Goal: Information Seeking & Learning: Compare options

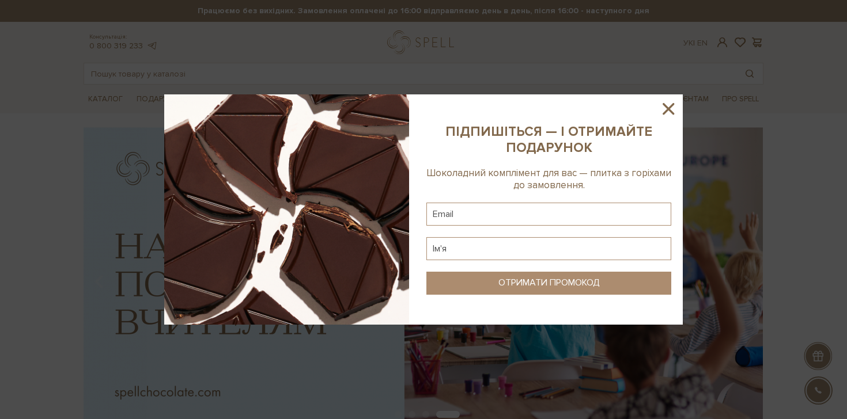
click at [669, 110] on icon at bounding box center [669, 109] width 12 height 12
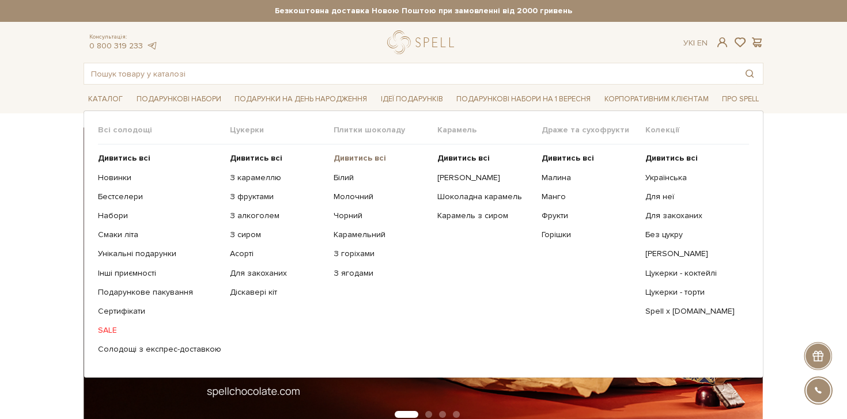
click at [357, 155] on b "Дивитись всі" at bounding box center [360, 158] width 52 height 10
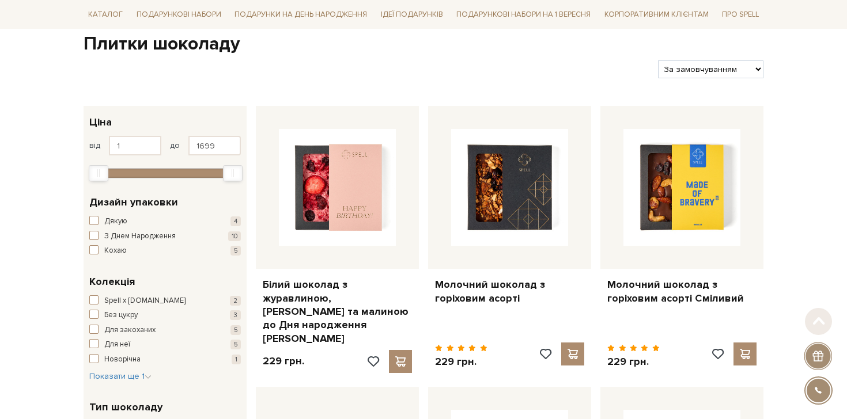
scroll to position [125, 0]
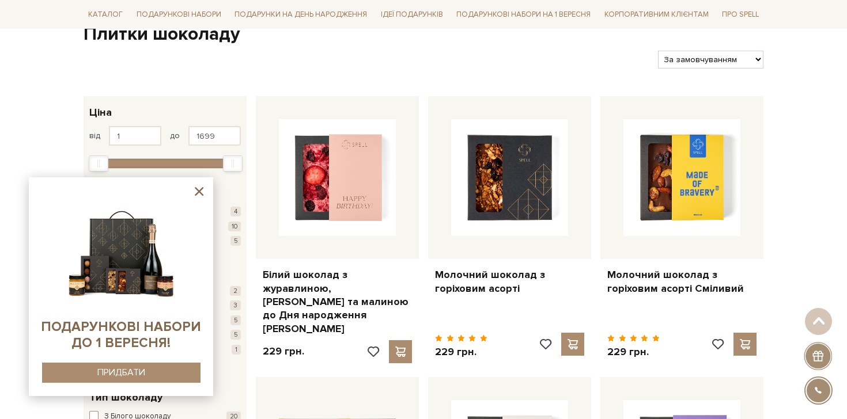
click at [203, 187] on icon at bounding box center [199, 191] width 14 height 14
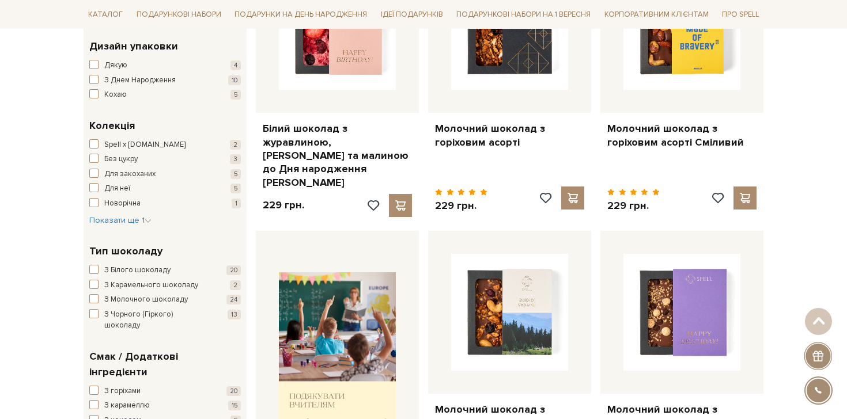
scroll to position [300, 0]
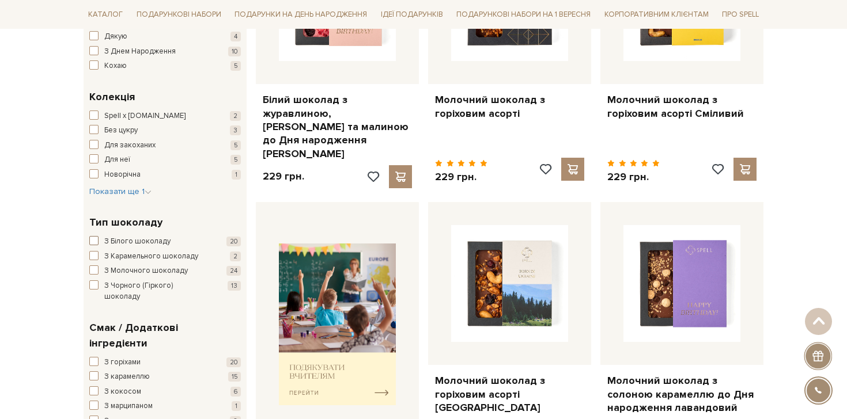
click at [137, 240] on span "З Білого шоколаду" at bounding box center [137, 242] width 66 height 12
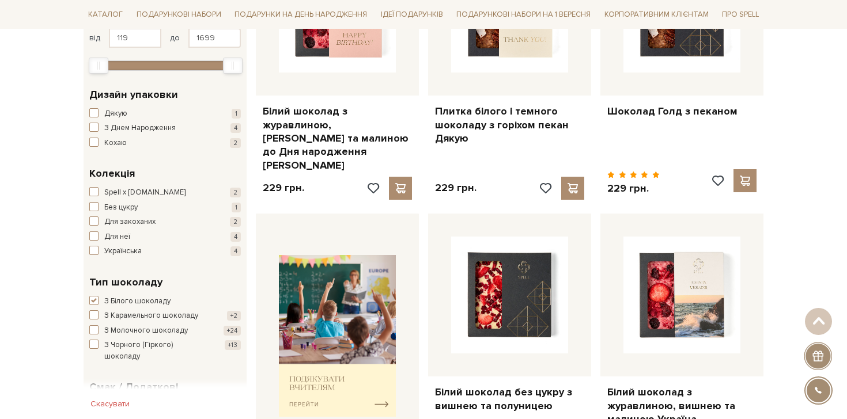
scroll to position [445, 0]
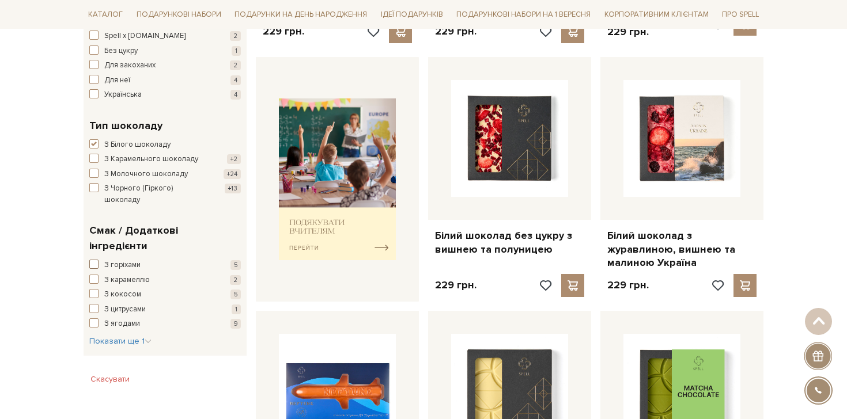
click at [112, 260] on span "З горіхами" at bounding box center [122, 266] width 36 height 12
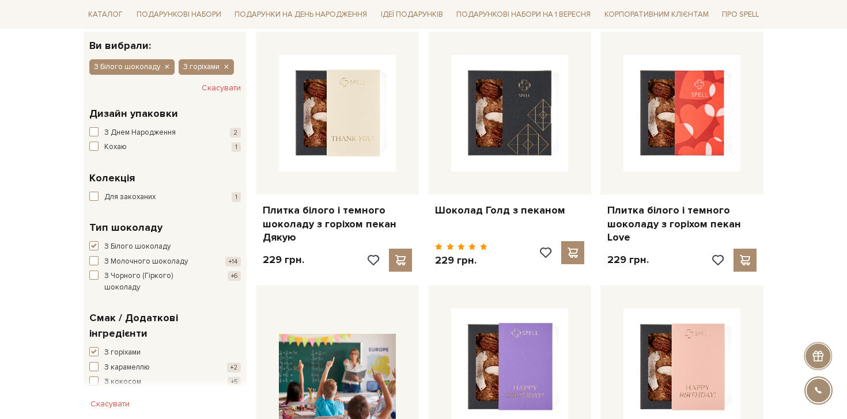
scroll to position [319, 0]
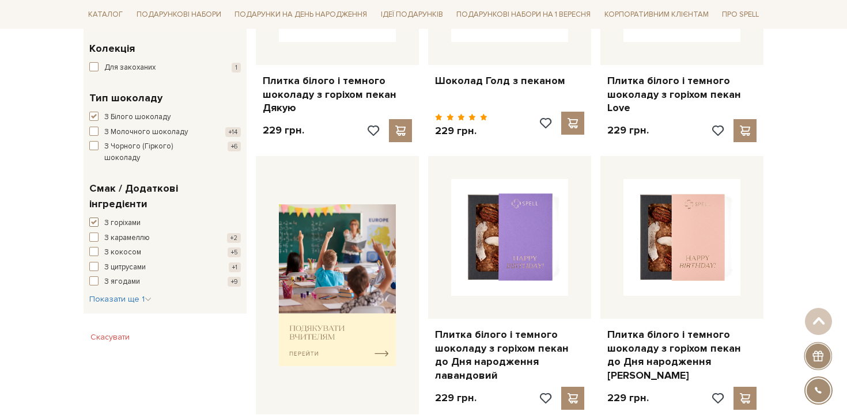
click at [93, 218] on span "button" at bounding box center [93, 222] width 9 height 9
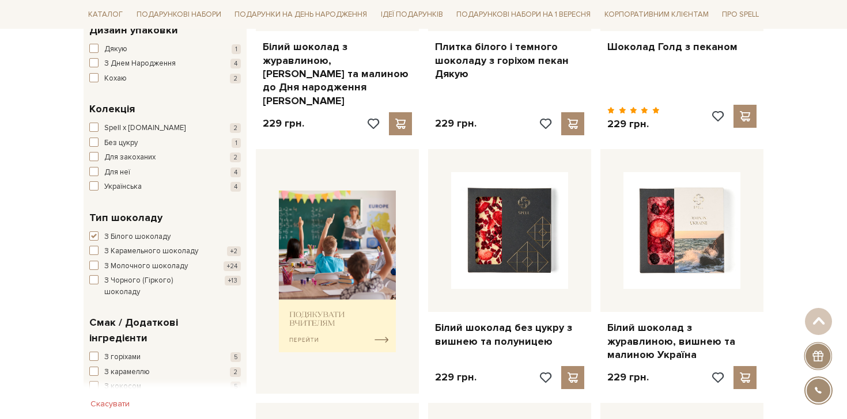
scroll to position [403, 0]
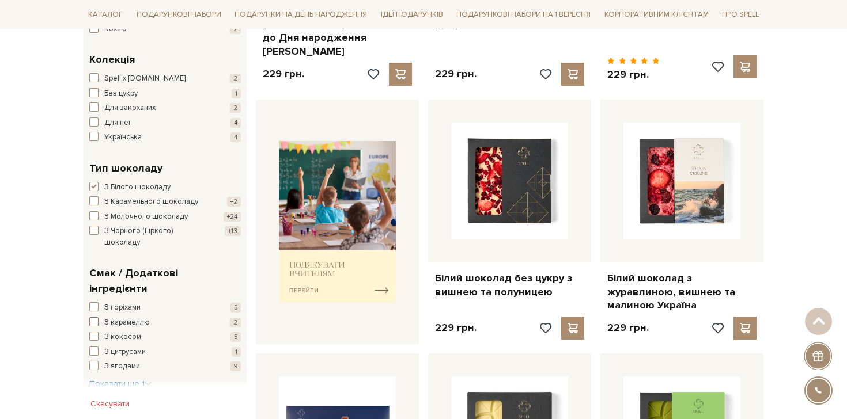
click at [109, 317] on span "З карамеллю" at bounding box center [127, 323] width 46 height 12
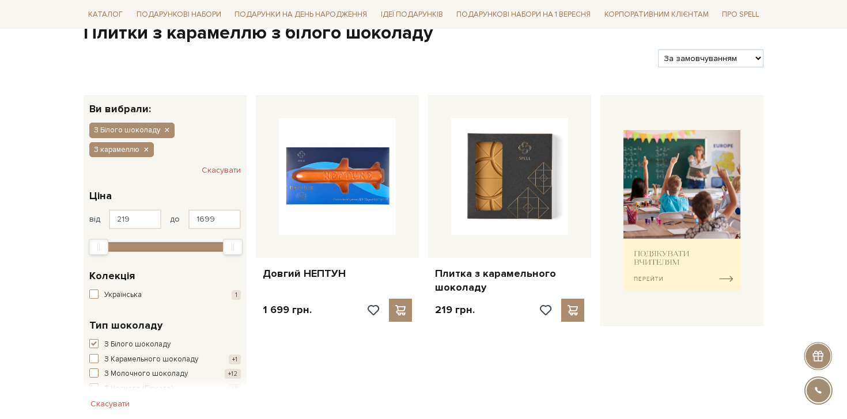
scroll to position [306, 0]
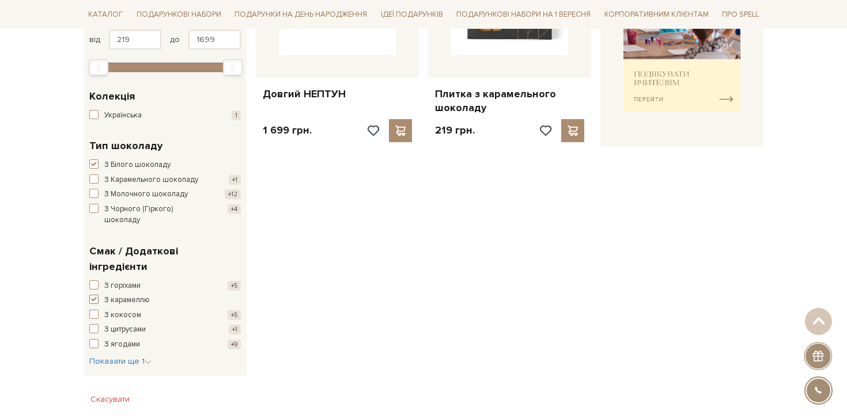
click at [89, 295] on span "button" at bounding box center [93, 299] width 9 height 9
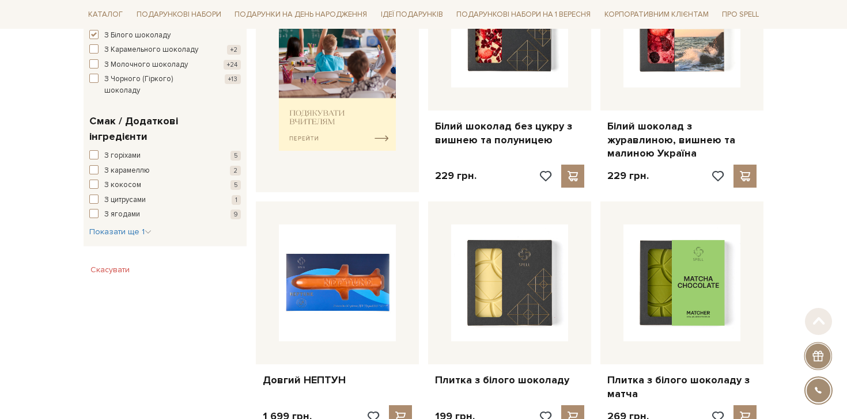
scroll to position [604, 0]
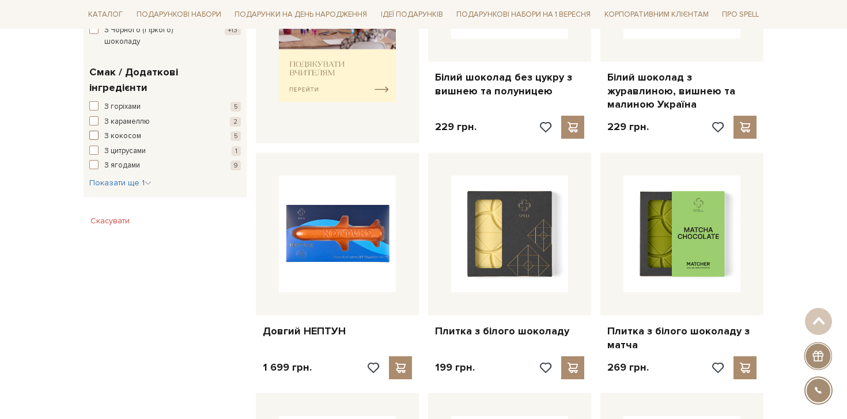
click at [102, 131] on button "З кокосом 5" at bounding box center [165, 137] width 152 height 12
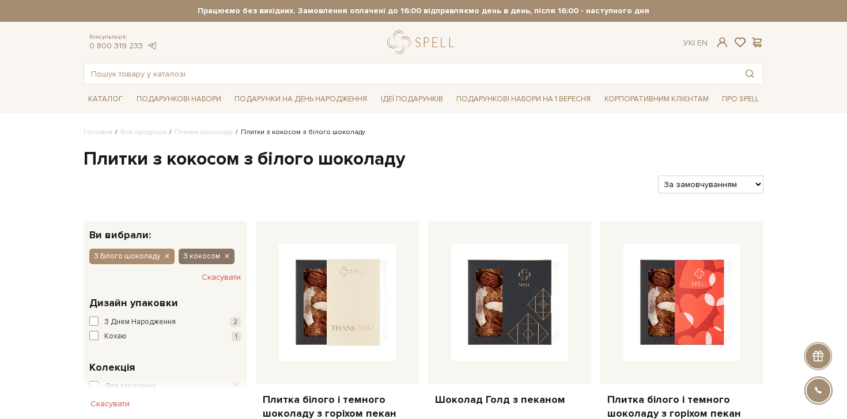
click at [223, 257] on icon "button" at bounding box center [226, 257] width 7 height 10
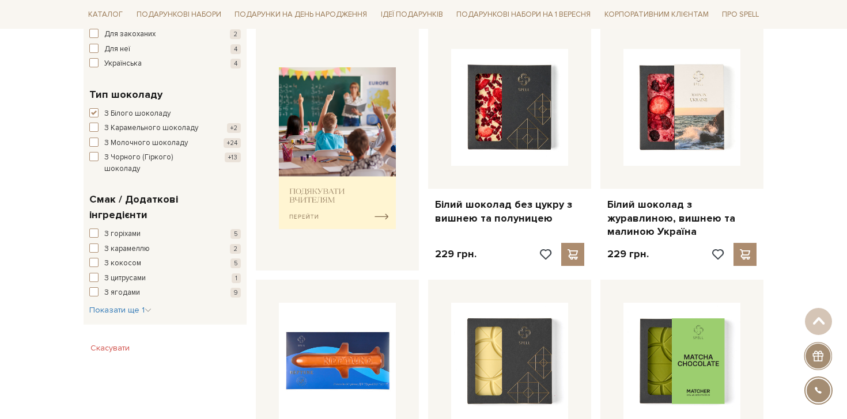
scroll to position [525, 0]
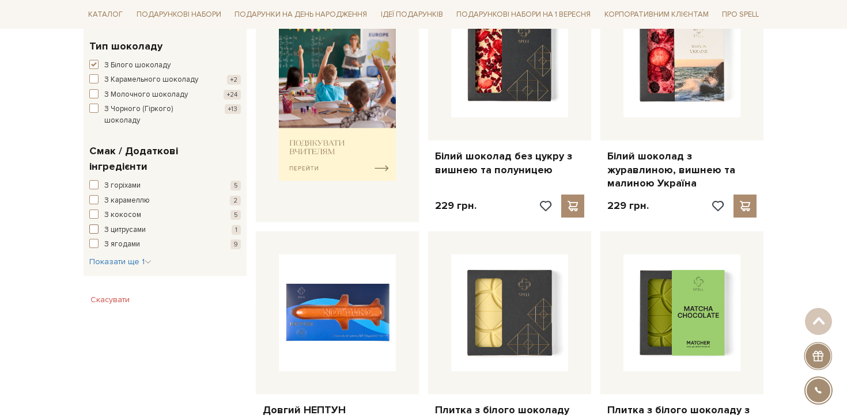
click at [123, 225] on span "З цитрусами" at bounding box center [124, 231] width 41 height 12
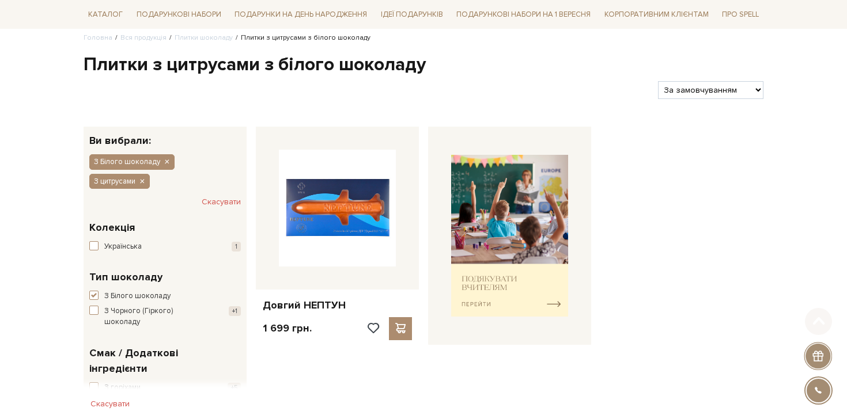
scroll to position [107, 0]
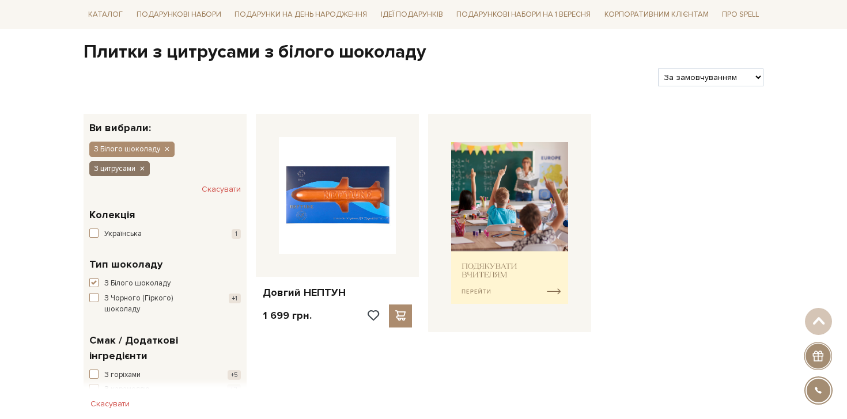
click at [141, 173] on icon "button" at bounding box center [141, 169] width 7 height 10
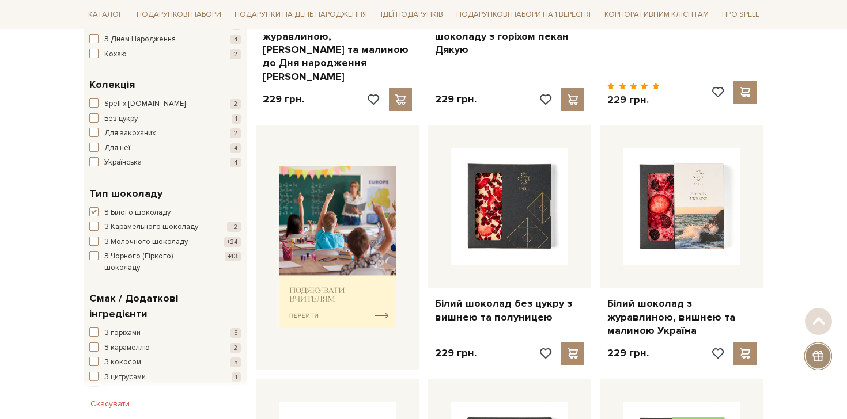
scroll to position [523, 0]
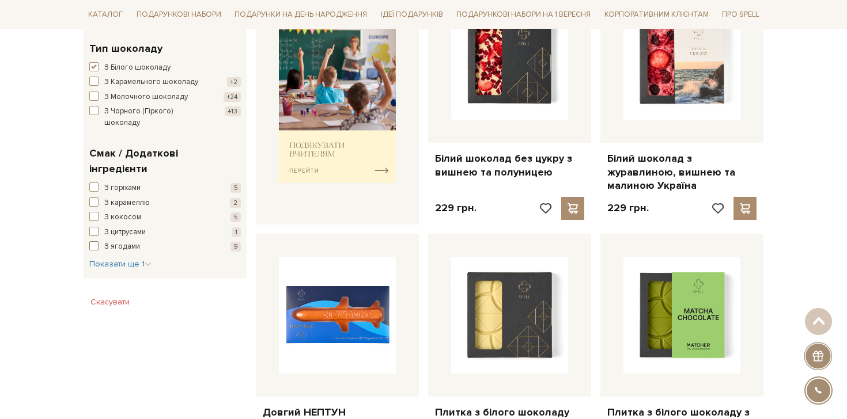
click at [129, 241] on span "З ягодами" at bounding box center [122, 247] width 36 height 12
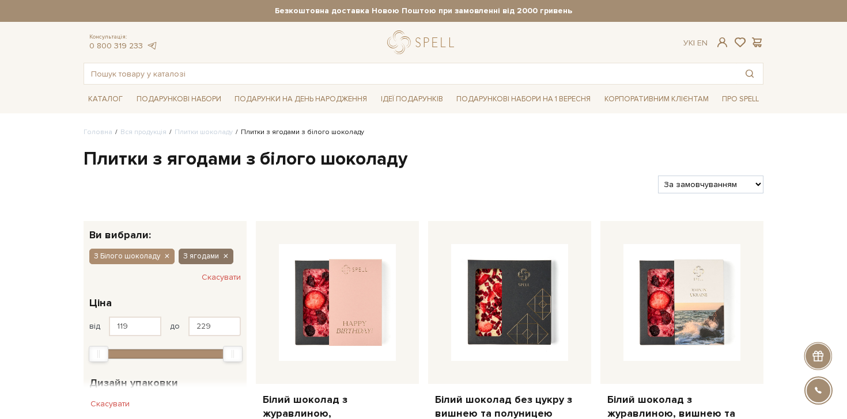
click at [222, 256] on icon "button" at bounding box center [225, 257] width 7 height 10
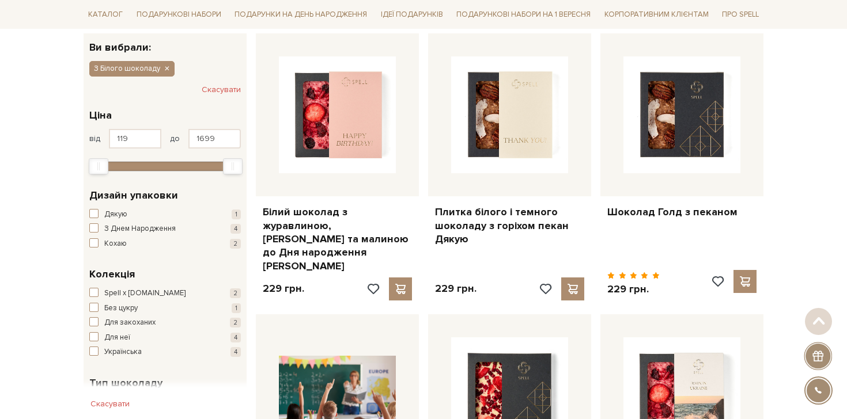
scroll to position [428, 0]
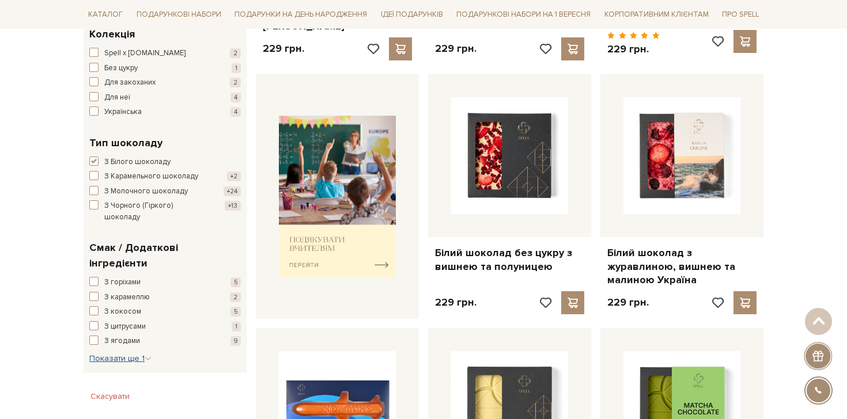
click at [148, 356] on icon "button" at bounding box center [148, 359] width 7 height 7
click at [128, 360] on span "Класичний смак" at bounding box center [131, 366] width 55 height 12
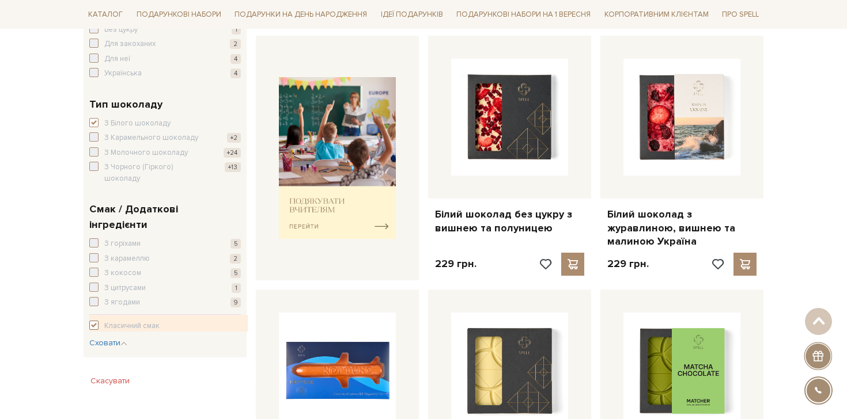
scroll to position [498, 0]
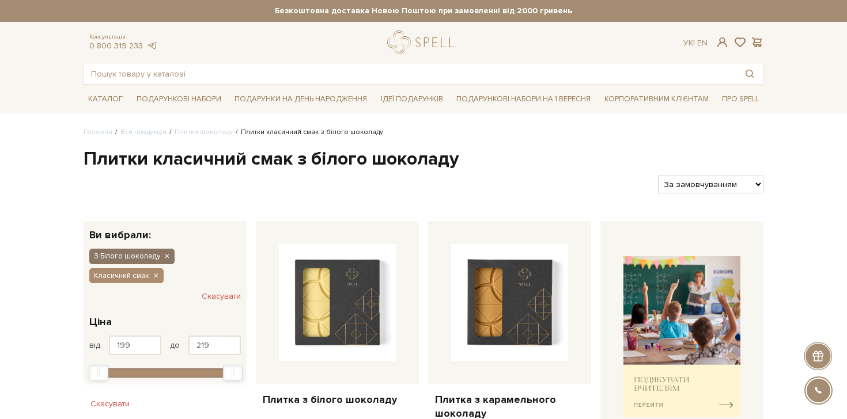
click at [169, 258] on button "З Білого шоколаду" at bounding box center [131, 256] width 85 height 15
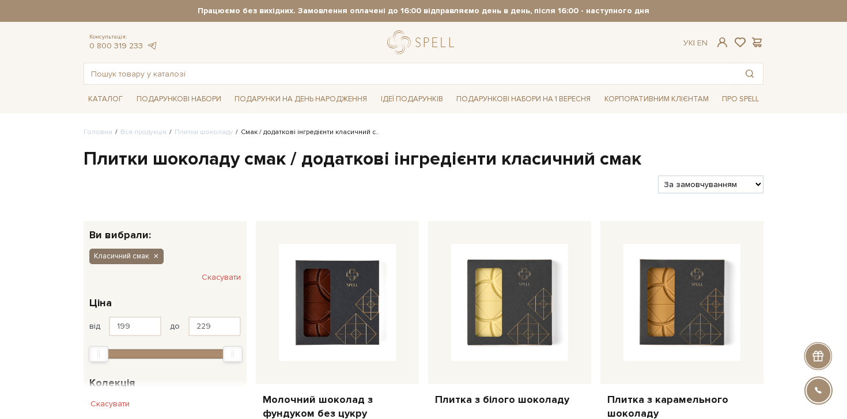
click at [157, 256] on icon "button" at bounding box center [155, 257] width 7 height 10
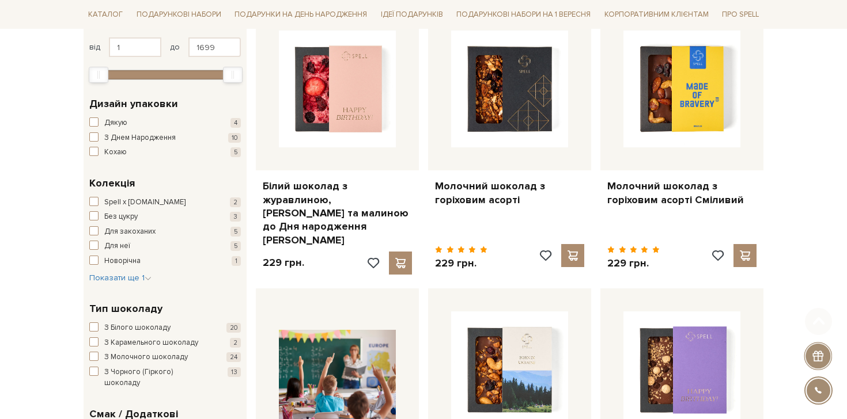
scroll to position [383, 0]
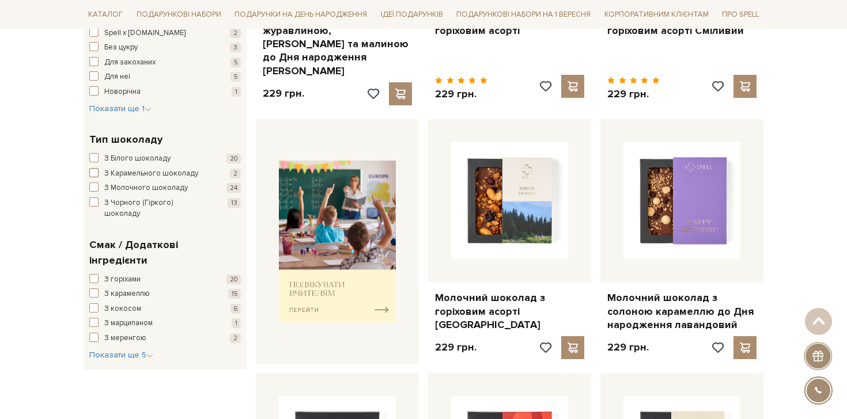
click at [125, 174] on span "З Карамельного шоколаду" at bounding box center [151, 174] width 94 height 12
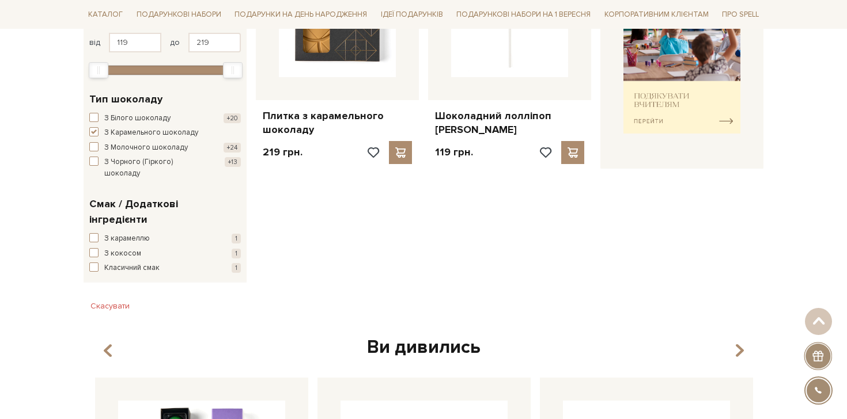
scroll to position [283, 0]
click at [128, 234] on span "З карамеллю" at bounding box center [127, 240] width 46 height 12
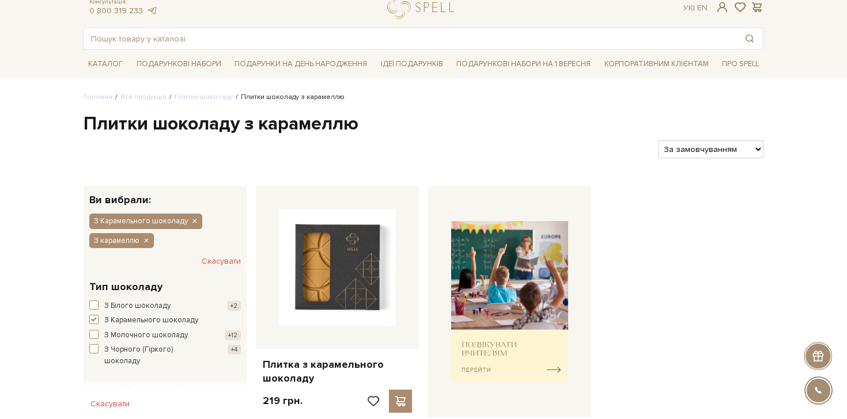
scroll to position [36, 0]
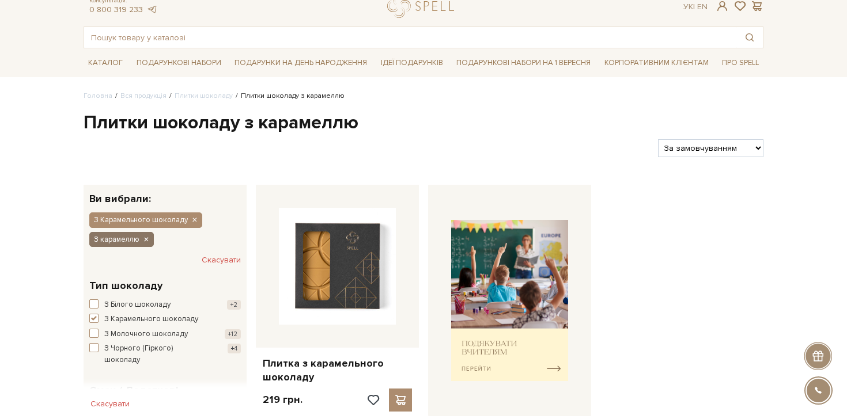
click at [148, 240] on icon "button" at bounding box center [145, 240] width 7 height 10
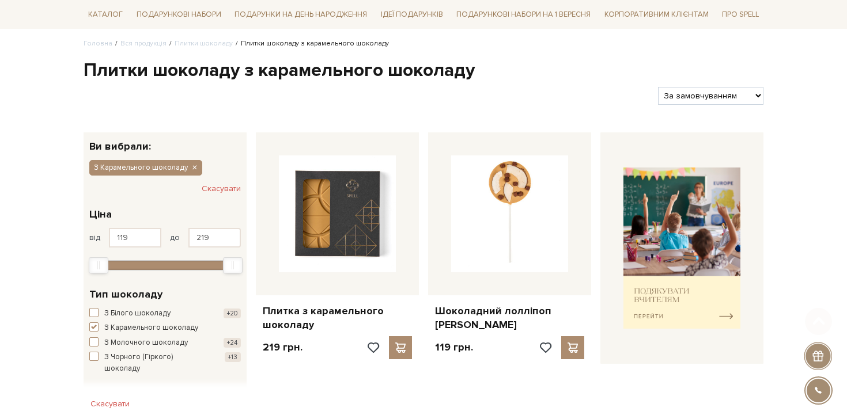
scroll to position [176, 0]
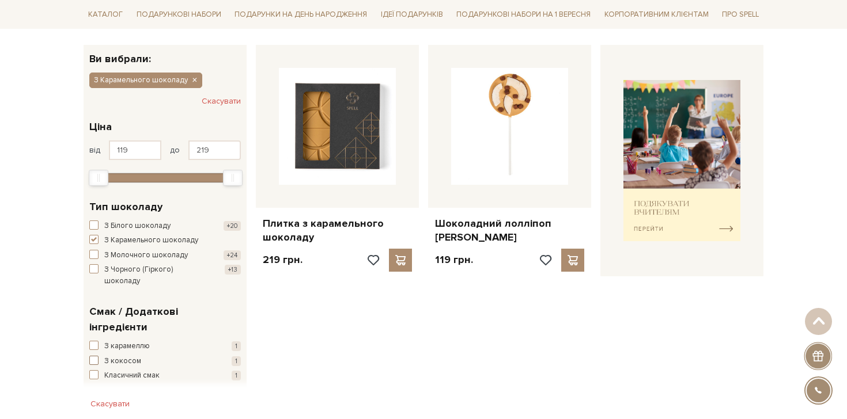
click at [127, 356] on span "З кокосом" at bounding box center [122, 362] width 37 height 12
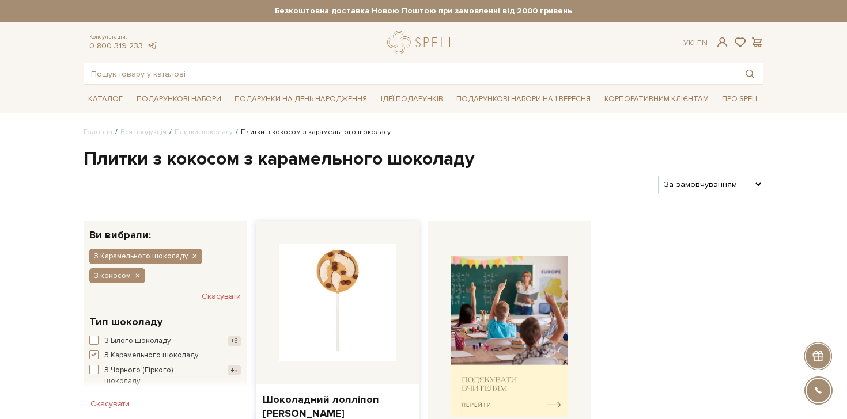
scroll to position [18, 0]
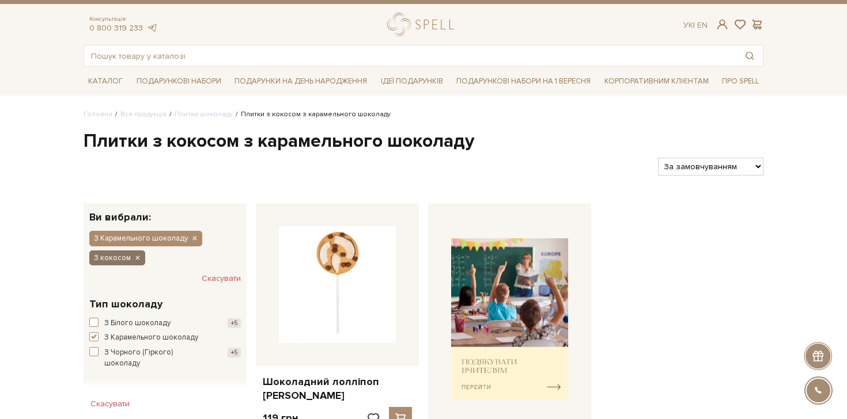
click at [135, 260] on icon "button" at bounding box center [137, 259] width 7 height 10
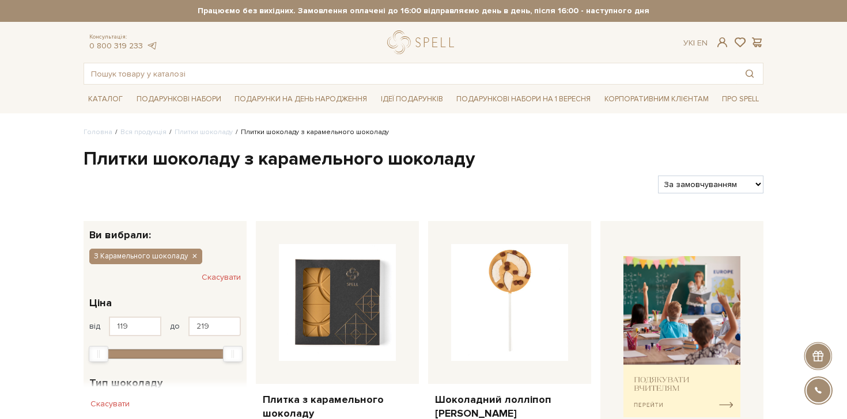
scroll to position [200, 0]
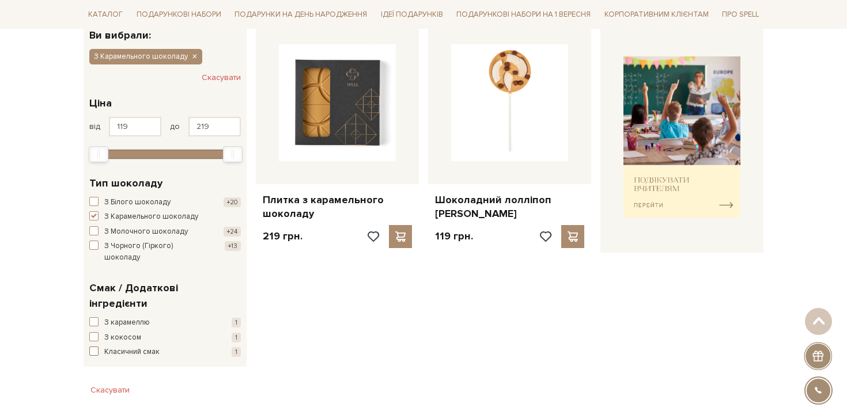
click at [135, 347] on span "Класичний смак" at bounding box center [131, 353] width 55 height 12
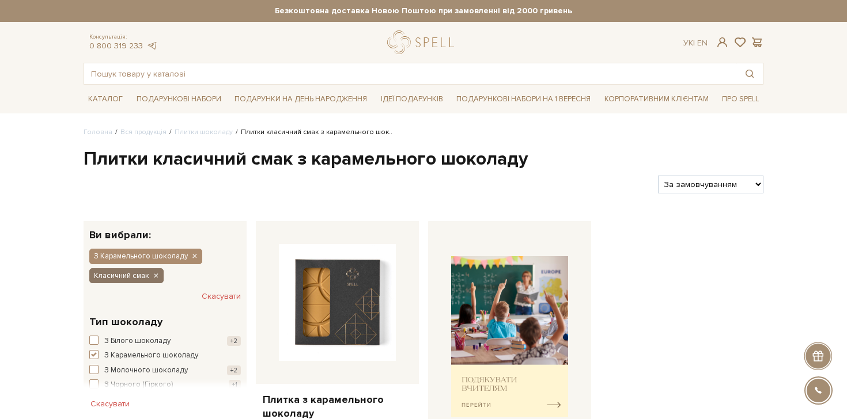
click at [162, 273] on button "Класичний смак" at bounding box center [126, 276] width 74 height 15
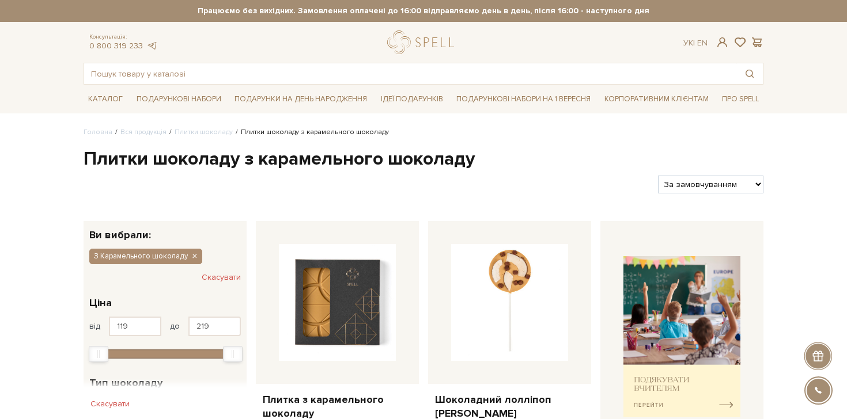
scroll to position [177, 0]
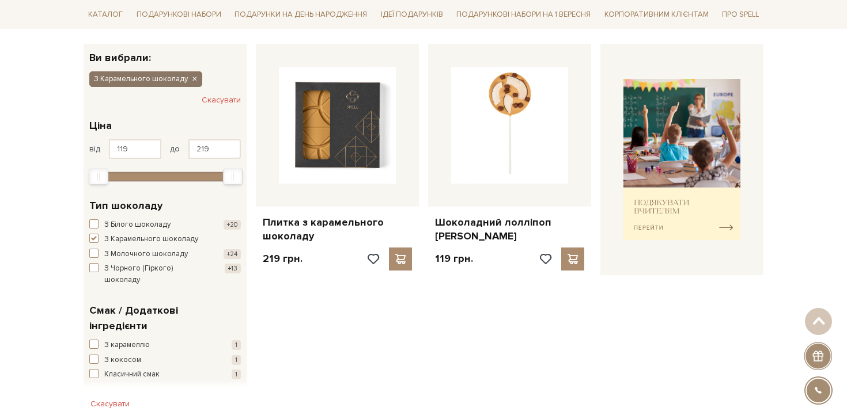
click at [194, 81] on icon "button" at bounding box center [194, 79] width 7 height 10
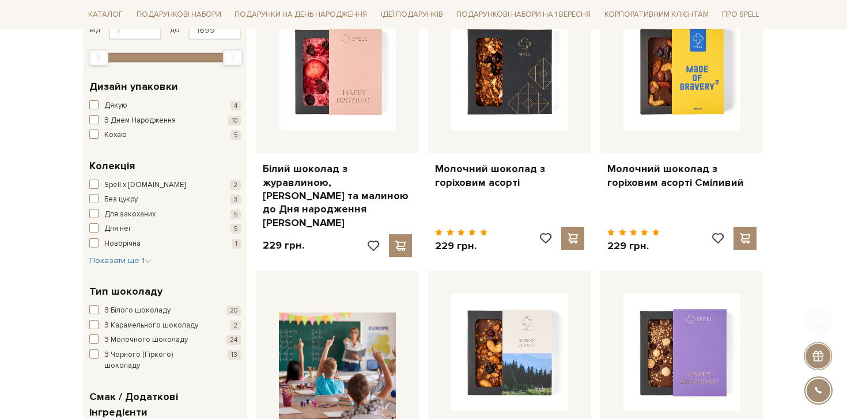
scroll to position [343, 0]
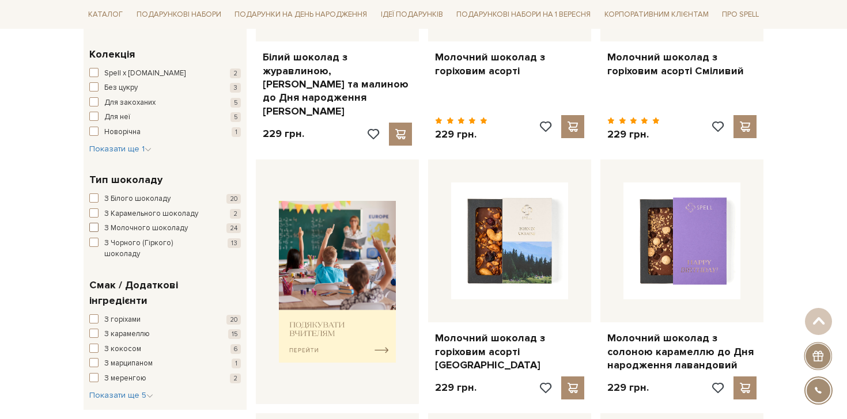
click at [125, 228] on span "З Молочного шоколаду" at bounding box center [146, 229] width 84 height 12
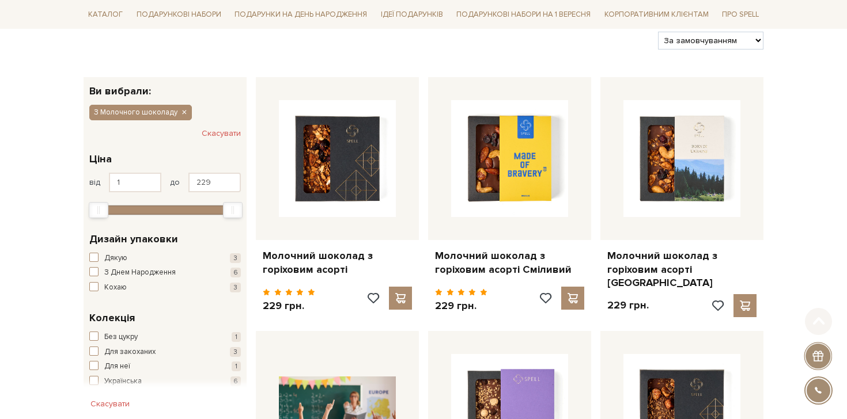
scroll to position [406, 0]
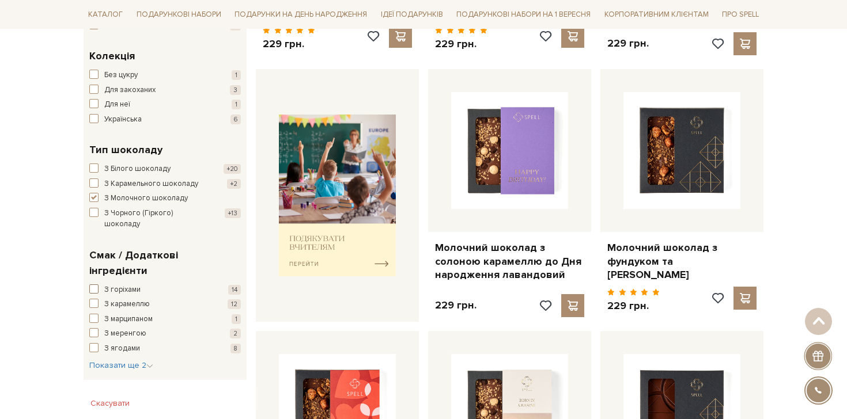
click at [115, 285] on span "З горіхами" at bounding box center [122, 291] width 36 height 12
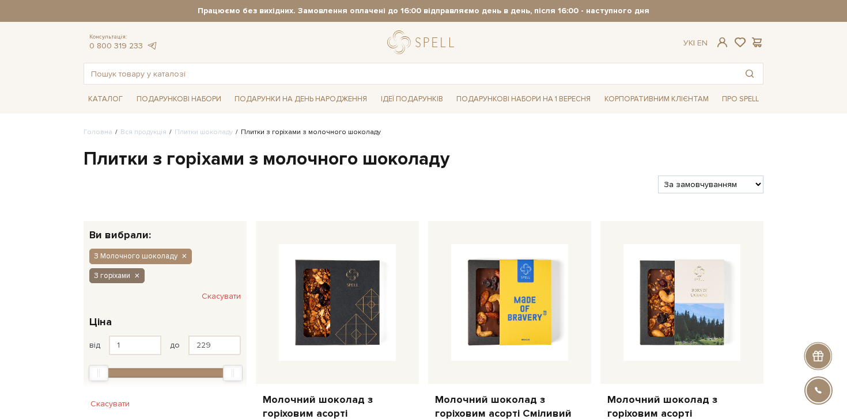
click at [143, 274] on button "З горіхами" at bounding box center [116, 276] width 55 height 15
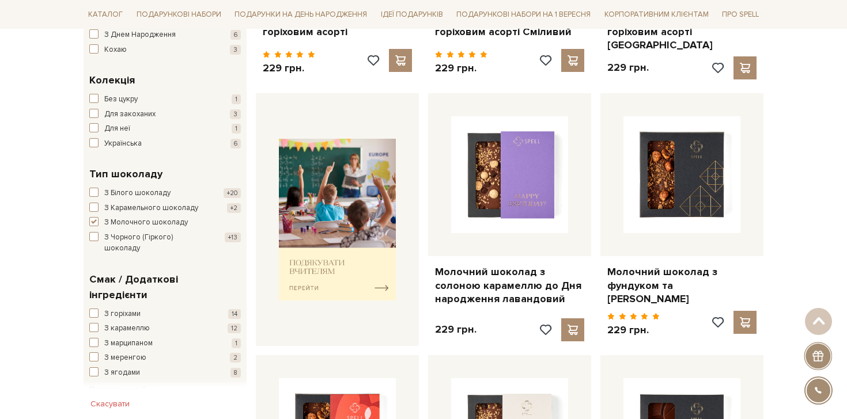
scroll to position [403, 0]
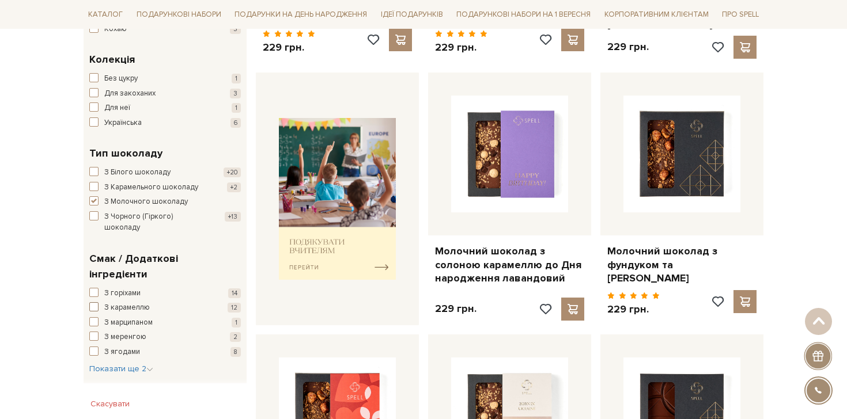
click at [131, 303] on span "З карамеллю" at bounding box center [127, 309] width 46 height 12
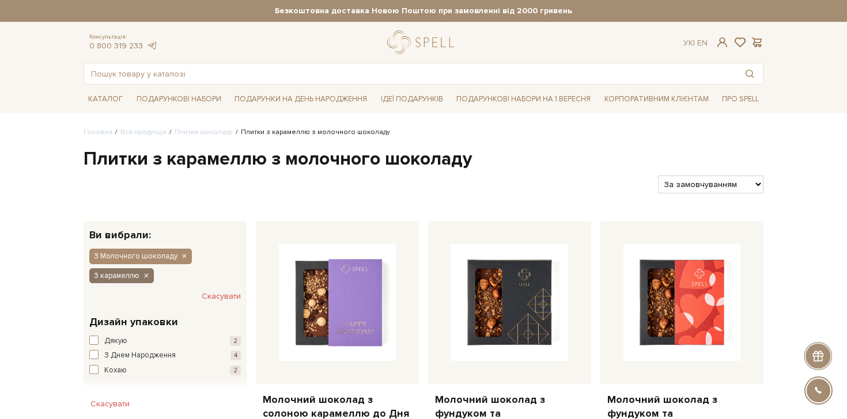
click at [147, 274] on icon "button" at bounding box center [145, 276] width 7 height 10
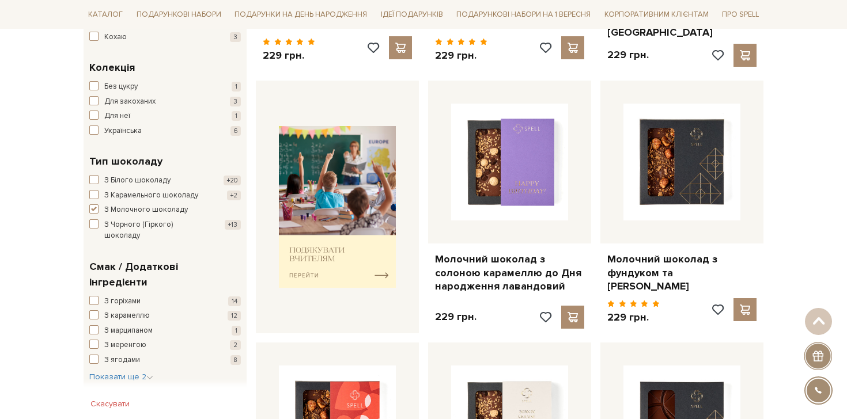
scroll to position [401, 0]
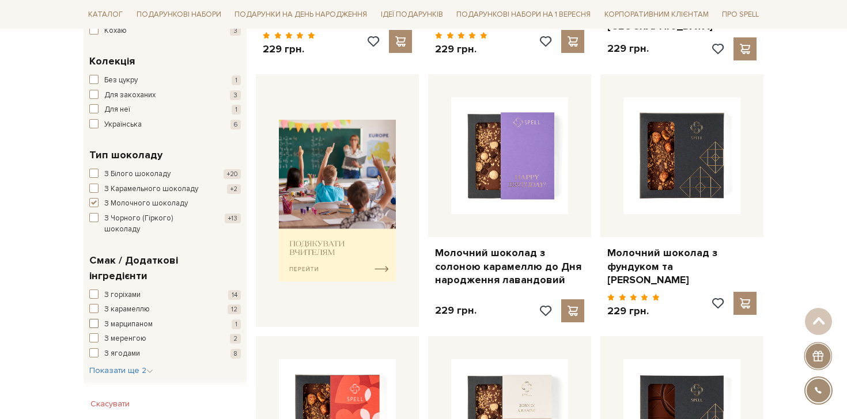
click at [130, 319] on span "З марципаном" at bounding box center [128, 325] width 48 height 12
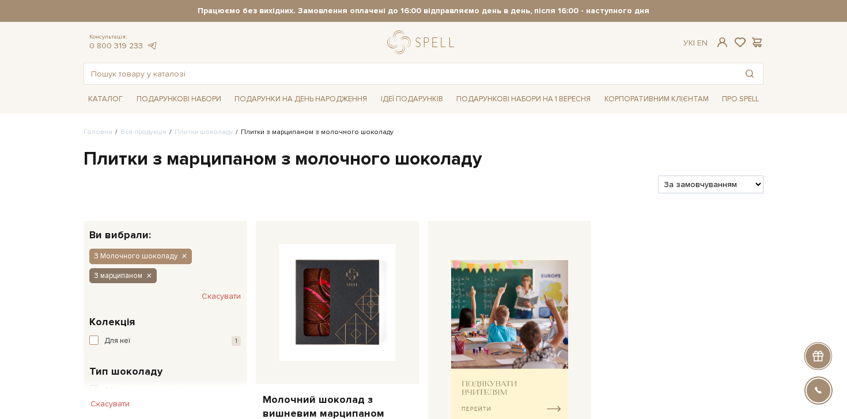
click at [152, 279] on icon "button" at bounding box center [148, 276] width 7 height 10
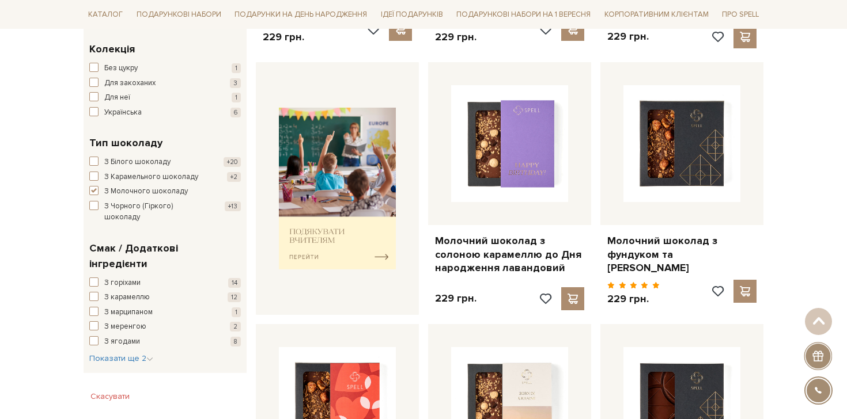
scroll to position [512, 0]
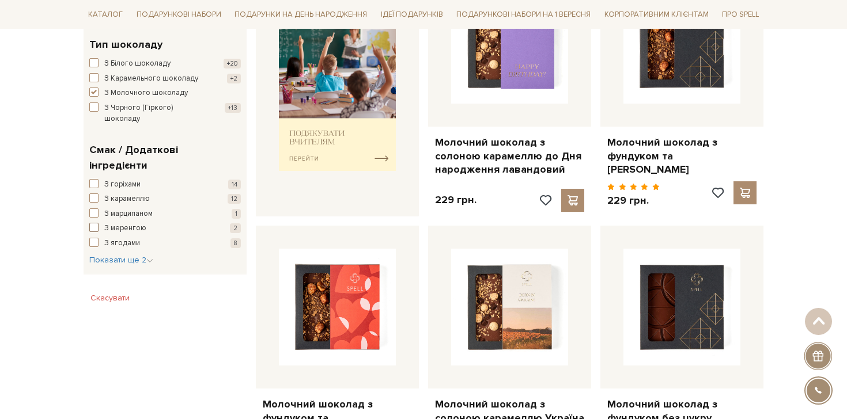
click at [132, 223] on span "З меренгою" at bounding box center [125, 229] width 42 height 12
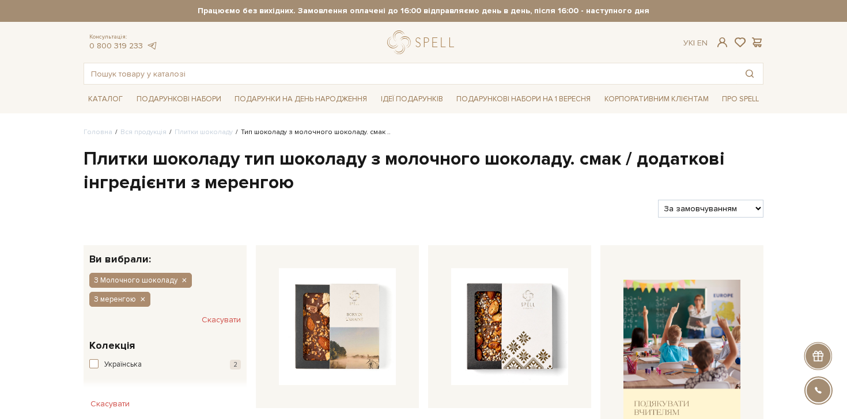
click at [288, 161] on h1 "Плитки шоколаду тип шоколаду з молочного шоколаду. смак / додаткові інгредієнти…" at bounding box center [424, 172] width 680 height 48
click at [254, 186] on h1 "Плитки шоколаду тип шоколаду з молочного шоколаду. смак / додаткові інгредієнти…" at bounding box center [424, 172] width 680 height 48
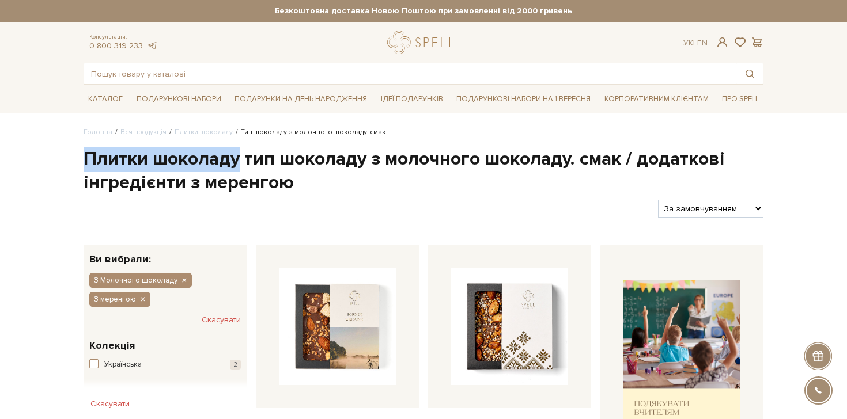
drag, startPoint x: 82, startPoint y: 161, endPoint x: 235, endPoint y: 161, distance: 152.7
copy h1 "Плитки шоколаду"
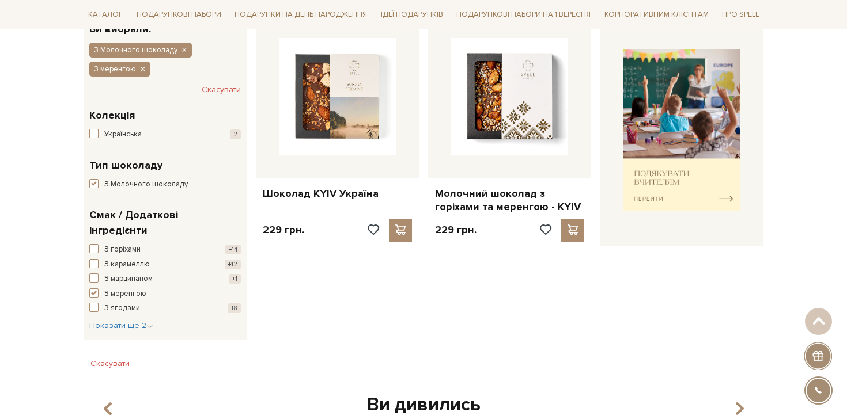
scroll to position [232, 0]
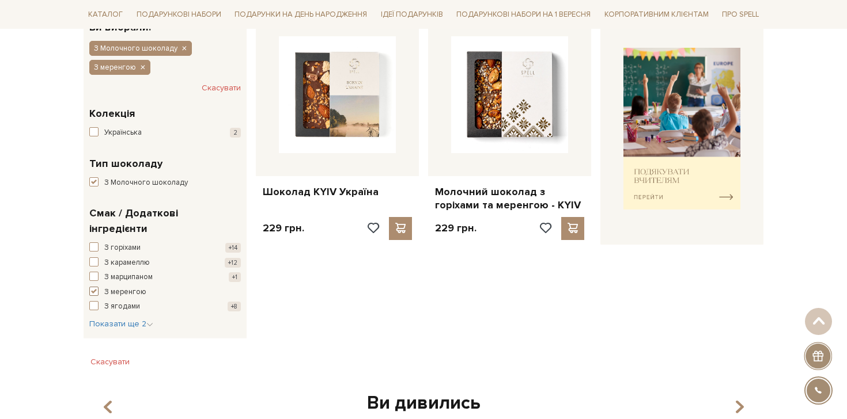
click at [90, 287] on span "button" at bounding box center [93, 291] width 9 height 9
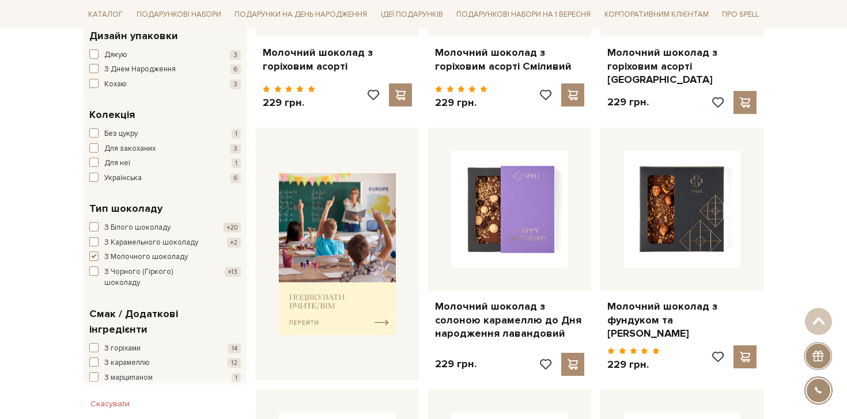
scroll to position [414, 0]
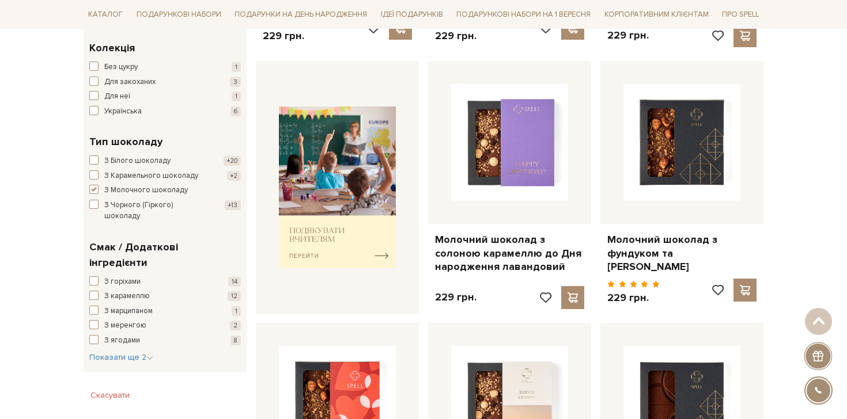
click at [155, 328] on div "З горіхами 14 З карамеллю 12 З марципаном 1 З меренгою 2 З ягодами 8 Класичний …" at bounding box center [165, 321] width 152 height 88
click at [152, 355] on icon "button" at bounding box center [149, 358] width 7 height 7
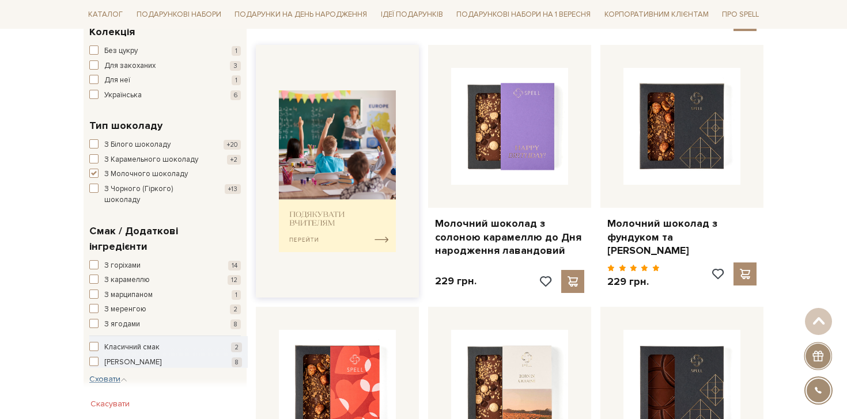
scroll to position [427, 0]
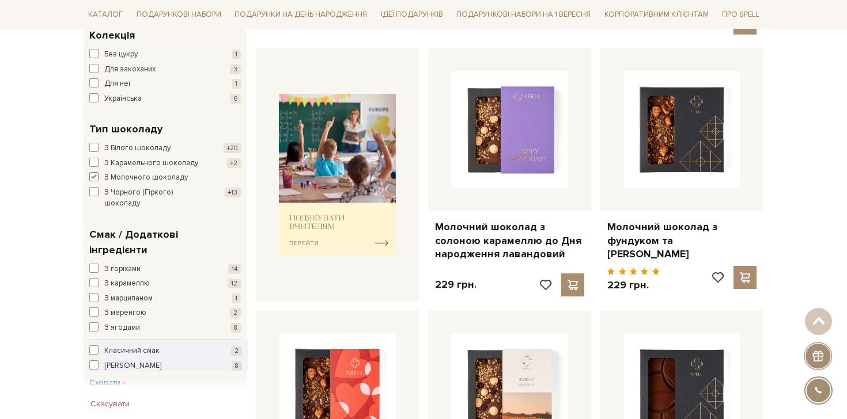
click at [97, 177] on span "button" at bounding box center [93, 176] width 9 height 9
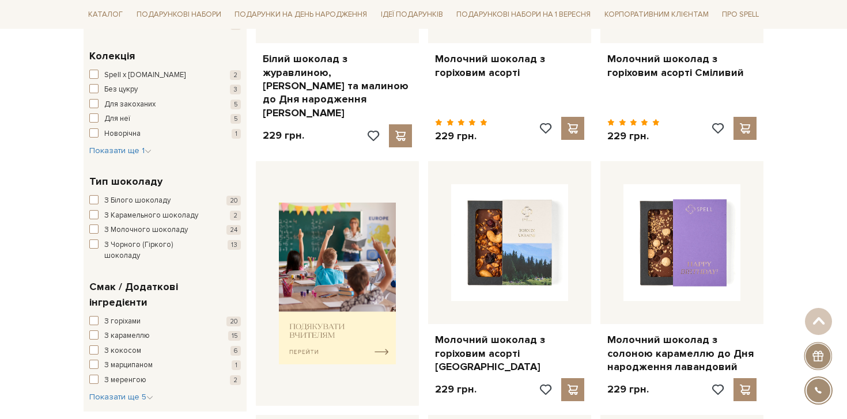
scroll to position [380, 0]
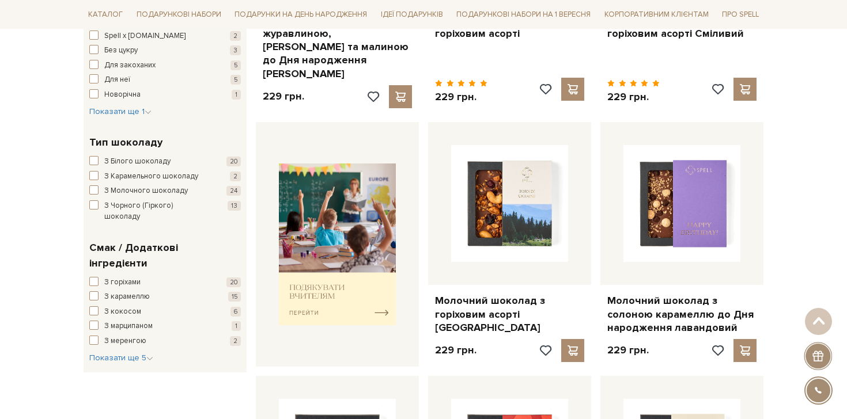
click at [153, 332] on div "З горіхами 20 З карамеллю 15 З кокосом 6 З марципаном 1 З меренгою 2 З просеко …" at bounding box center [165, 321] width 152 height 88
click at [146, 356] on icon "button" at bounding box center [149, 359] width 7 height 7
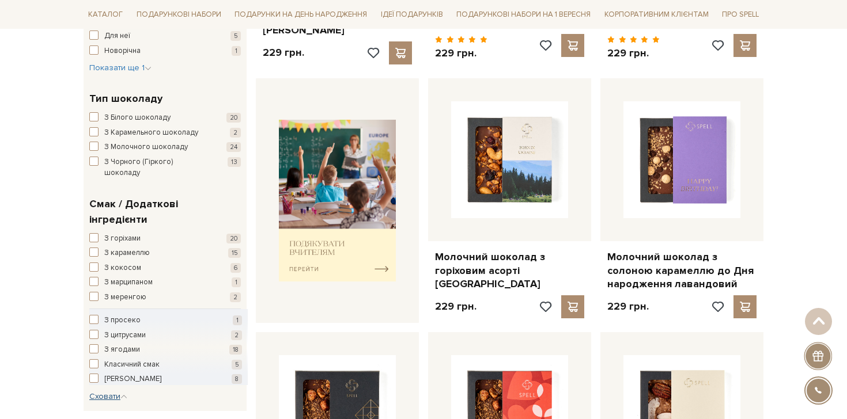
scroll to position [0, 0]
